Goal: Find specific page/section: Find specific page/section

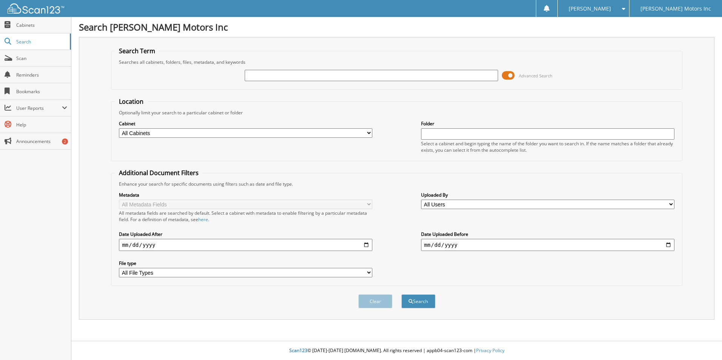
click at [279, 76] on input "text" at bounding box center [371, 75] width 253 height 11
type input "s2584629"
click at [401, 295] on button "Search" at bounding box center [418, 302] width 34 height 14
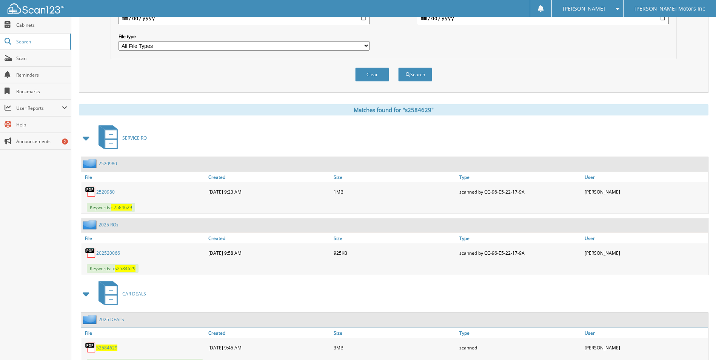
scroll to position [260, 0]
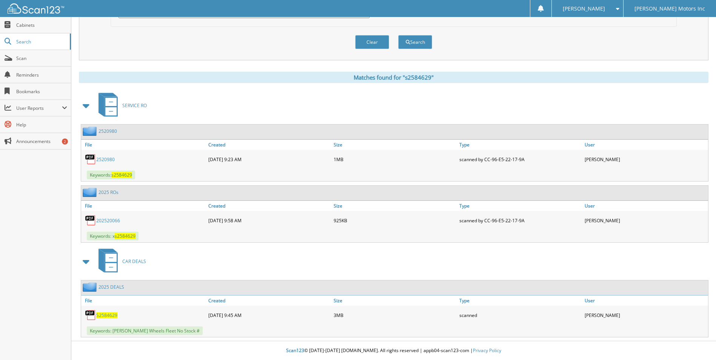
click at [113, 316] on span "S2584629" at bounding box center [106, 315] width 21 height 6
